Goal: Transaction & Acquisition: Purchase product/service

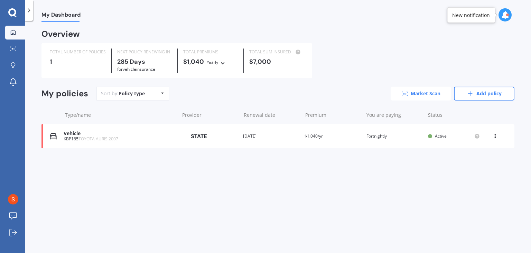
click at [421, 86] on link "Market Scan" at bounding box center [421, 93] width 61 height 14
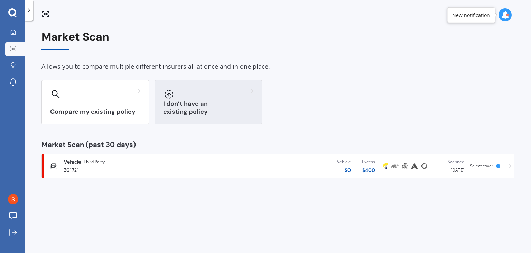
click at [208, 119] on div "I don’t have an existing policy" at bounding box center [209, 102] width 108 height 44
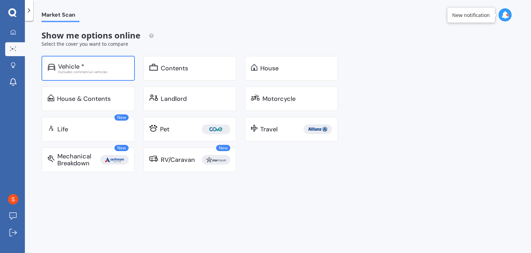
click at [94, 72] on div "Excludes commercial vehicles" at bounding box center [93, 71] width 71 height 3
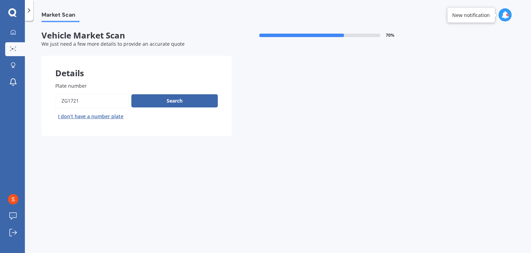
drag, startPoint x: 116, startPoint y: 99, endPoint x: 34, endPoint y: 95, distance: 81.4
click at [34, 95] on div "Market Scan Vehicle Market Scan 70 % We just need a few more details to provide…" at bounding box center [278, 138] width 507 height 232
type input "+"
type input "nyp599"
click at [0, 0] on button "Next" at bounding box center [0, 0] width 0 height 0
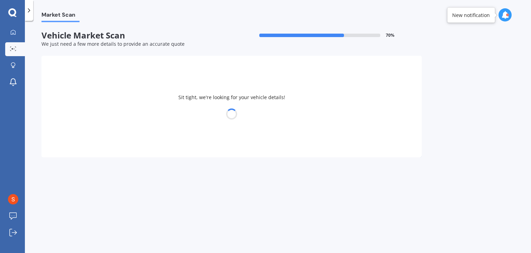
select select "NISSAN"
select select "NAVARA"
select select "16"
select select "08"
select select "2003"
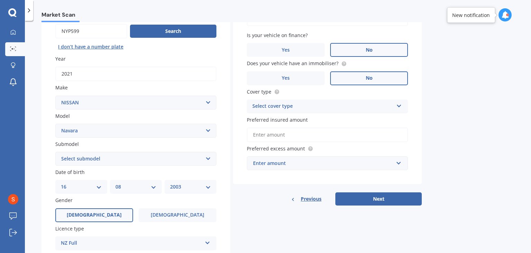
scroll to position [17, 0]
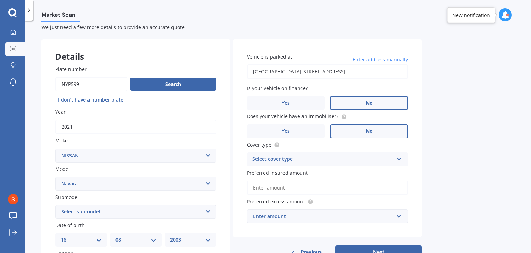
click at [287, 159] on div "Select cover type" at bounding box center [323, 159] width 141 height 8
click at [285, 168] on div "Comprehensive" at bounding box center [327, 172] width 161 height 12
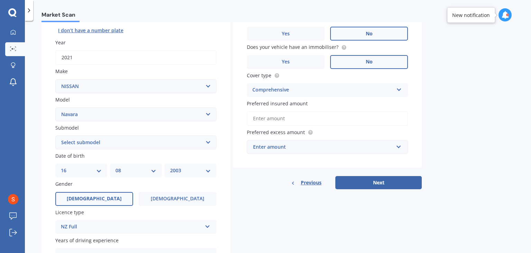
click at [275, 119] on input "Preferred insured amount" at bounding box center [327, 118] width 161 height 15
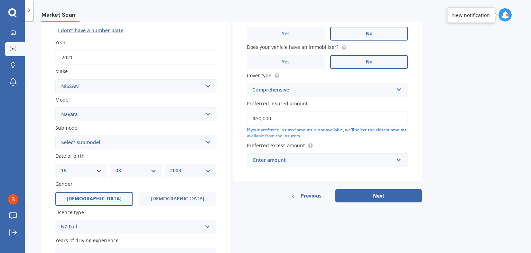
type input "$30,000"
click at [275, 164] on input "text" at bounding box center [325, 159] width 155 height 13
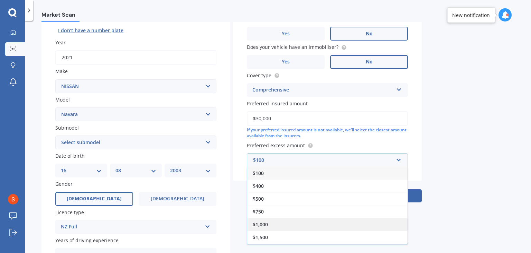
click at [271, 225] on div "$1,000" at bounding box center [327, 224] width 161 height 13
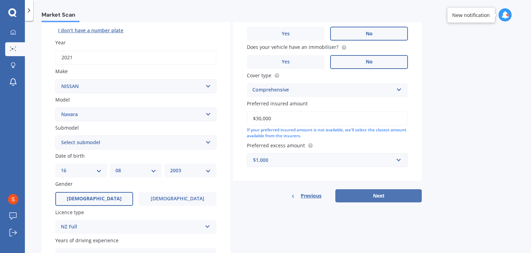
click at [405, 198] on button "Next" at bounding box center [379, 195] width 86 height 13
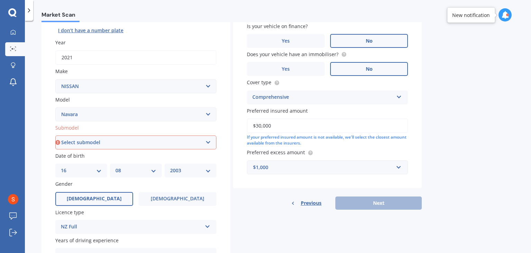
click at [112, 140] on select "Select submodel (All other models) 2.5 4WD Diesel Turbo 2.5 4WD MT Diesel Turbo…" at bounding box center [135, 142] width 161 height 14
select select "SL DIESEL TURBO"
click at [55, 135] on select "Select submodel (All other models) 2.5 4WD Diesel Turbo 2.5 4WD MT Diesel Turbo…" at bounding box center [135, 142] width 161 height 14
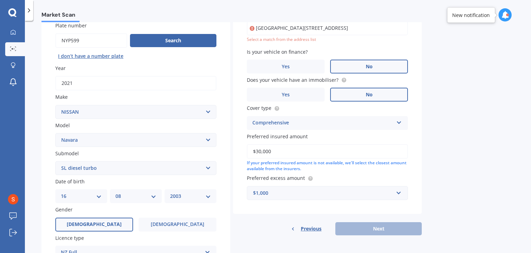
scroll to position [47, 0]
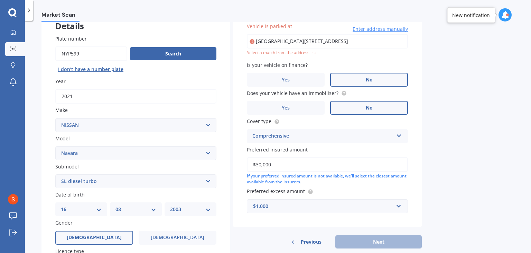
type input "[GEOGRAPHIC_DATA][STREET_ADDRESS]"
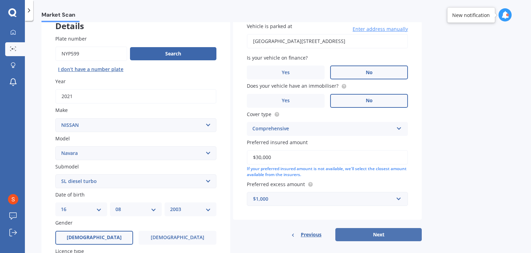
click at [359, 233] on button "Next" at bounding box center [379, 234] width 86 height 13
select select "16"
select select "08"
select select "2003"
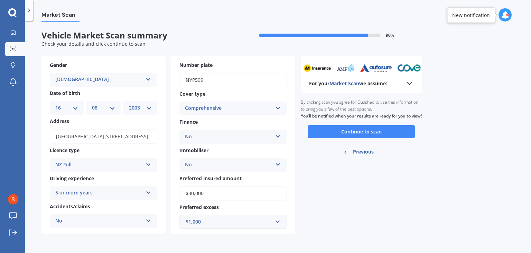
scroll to position [0, 0]
click at [315, 138] on button "Continue to scan" at bounding box center [361, 131] width 107 height 13
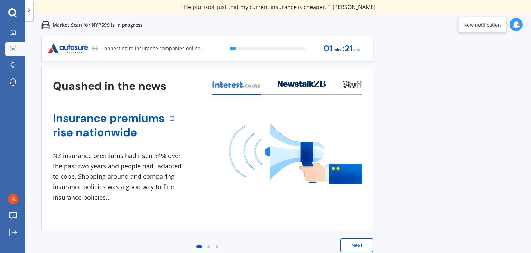
click at [355, 246] on button "Next" at bounding box center [356, 245] width 33 height 14
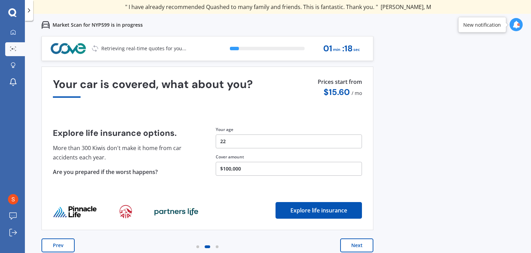
click at [353, 248] on button "Next" at bounding box center [356, 245] width 33 height 14
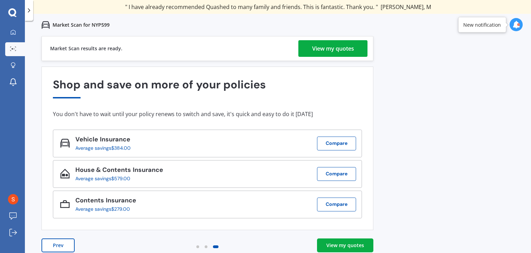
click at [311, 48] on link "View my quotes" at bounding box center [333, 48] width 69 height 17
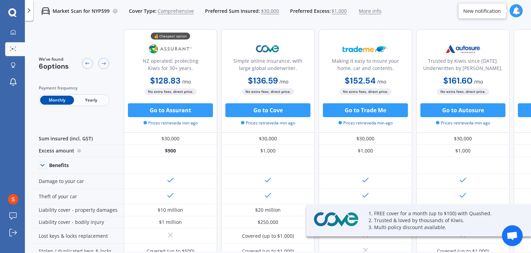
drag, startPoint x: 341, startPoint y: 245, endPoint x: 372, endPoint y: 248, distance: 30.9
click at [372, 248] on div "We've found 6 options Payment frequency Monthly Yearly 💰 Cheapest option NZ ope…" at bounding box center [280, 137] width 501 height 227
